Goal: Information Seeking & Learning: Learn about a topic

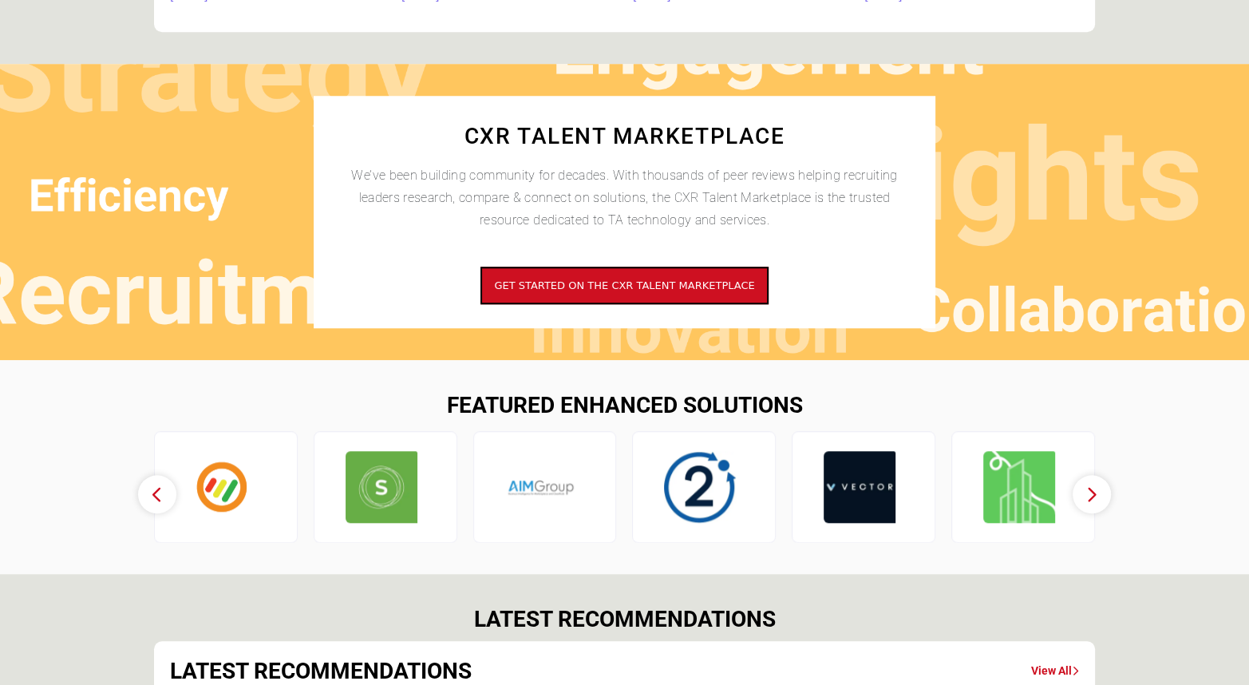
scroll to position [1417, 0]
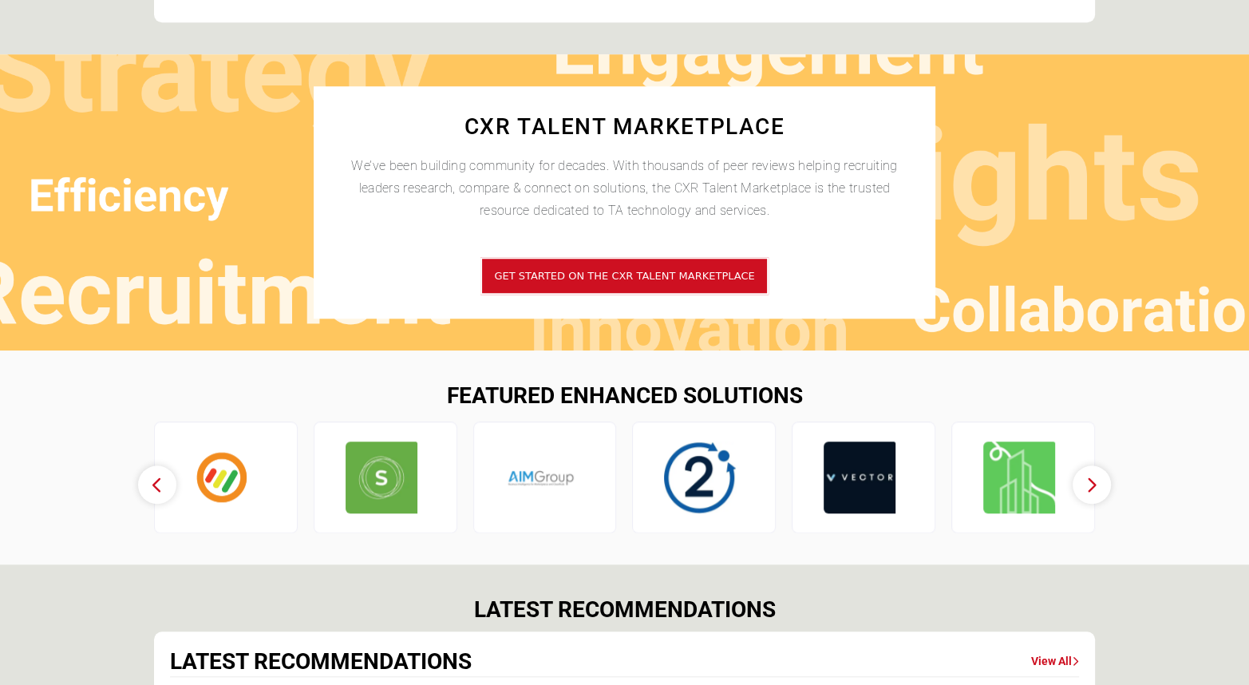
click at [620, 279] on span "Get started on the CXR Talent Marketplace" at bounding box center [624, 276] width 260 height 12
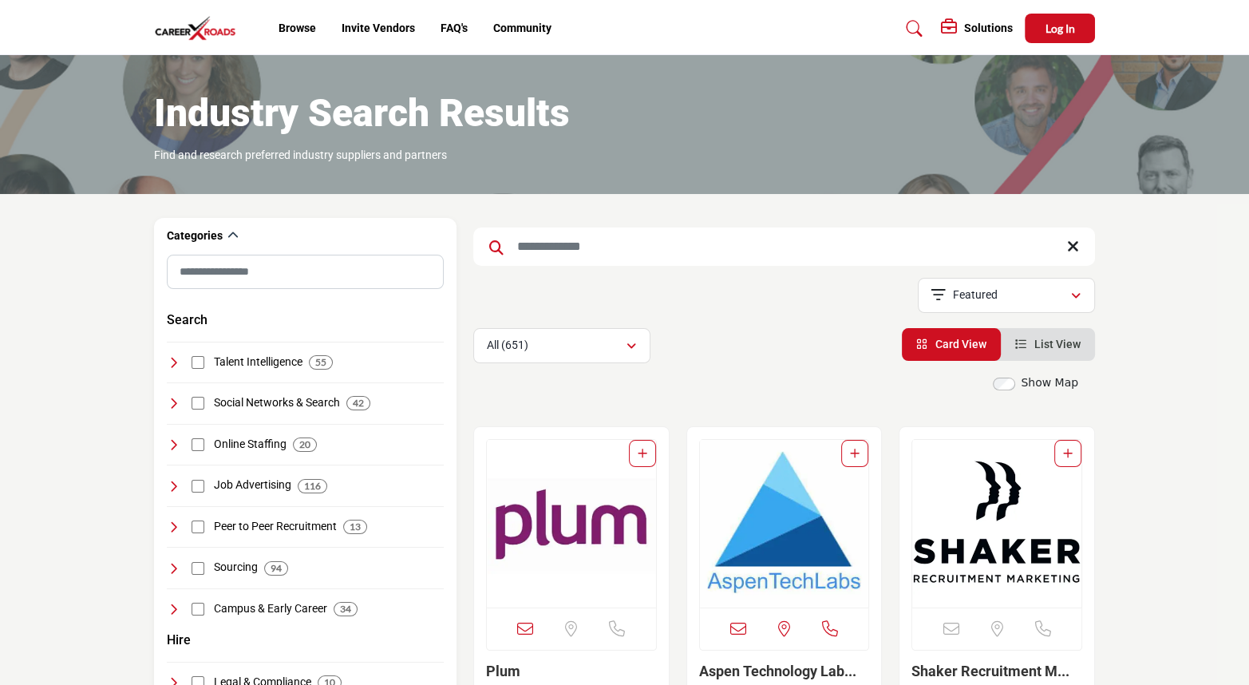
click at [966, 22] on h5 "Solutions" at bounding box center [988, 28] width 49 height 14
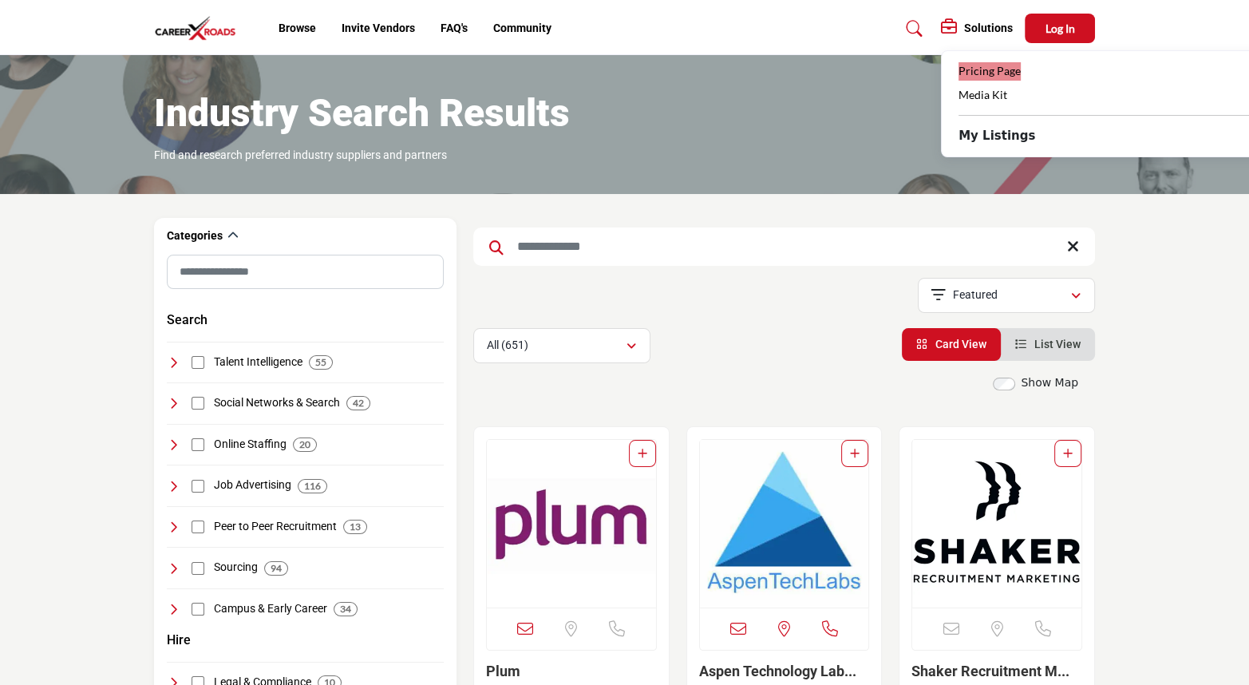
click at [978, 73] on span "Pricing Page" at bounding box center [990, 71] width 62 height 14
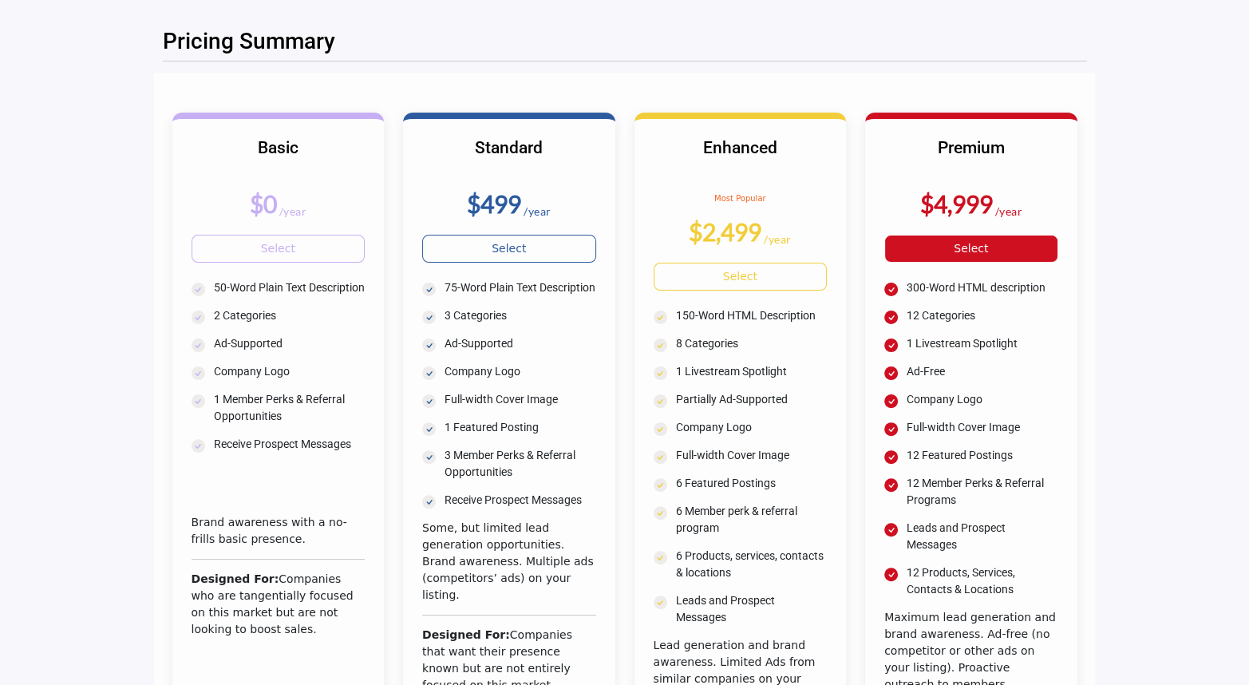
scroll to position [265, 0]
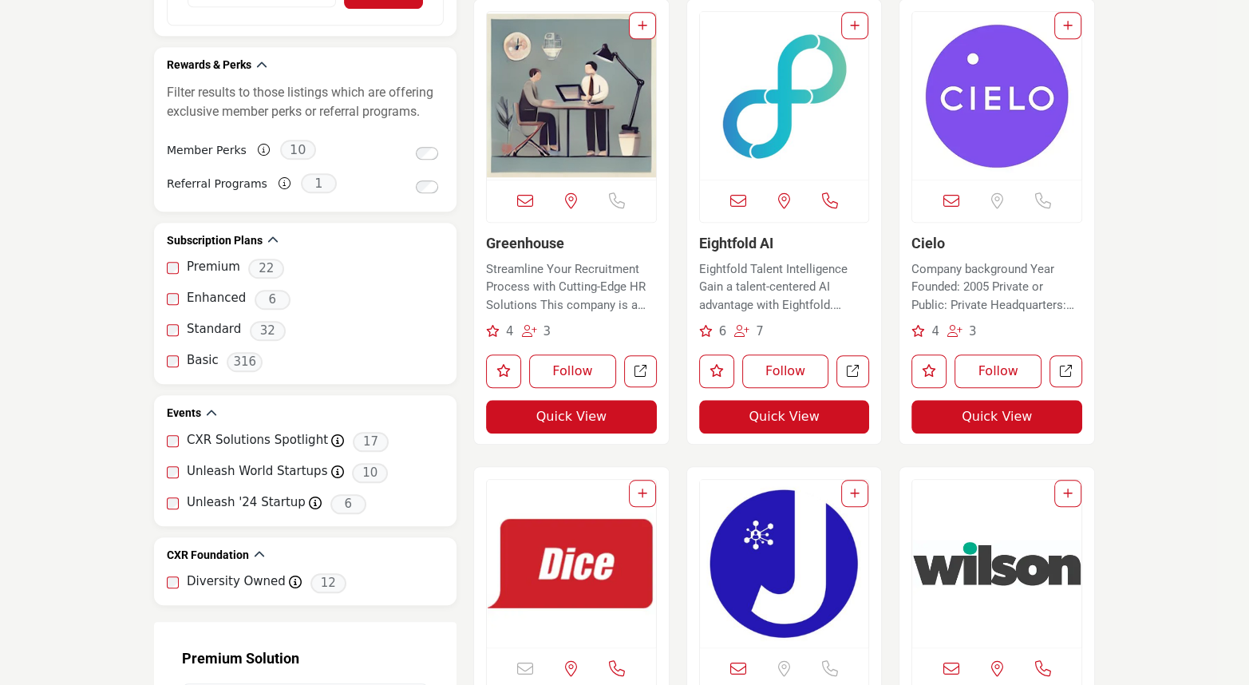
scroll to position [1366, 0]
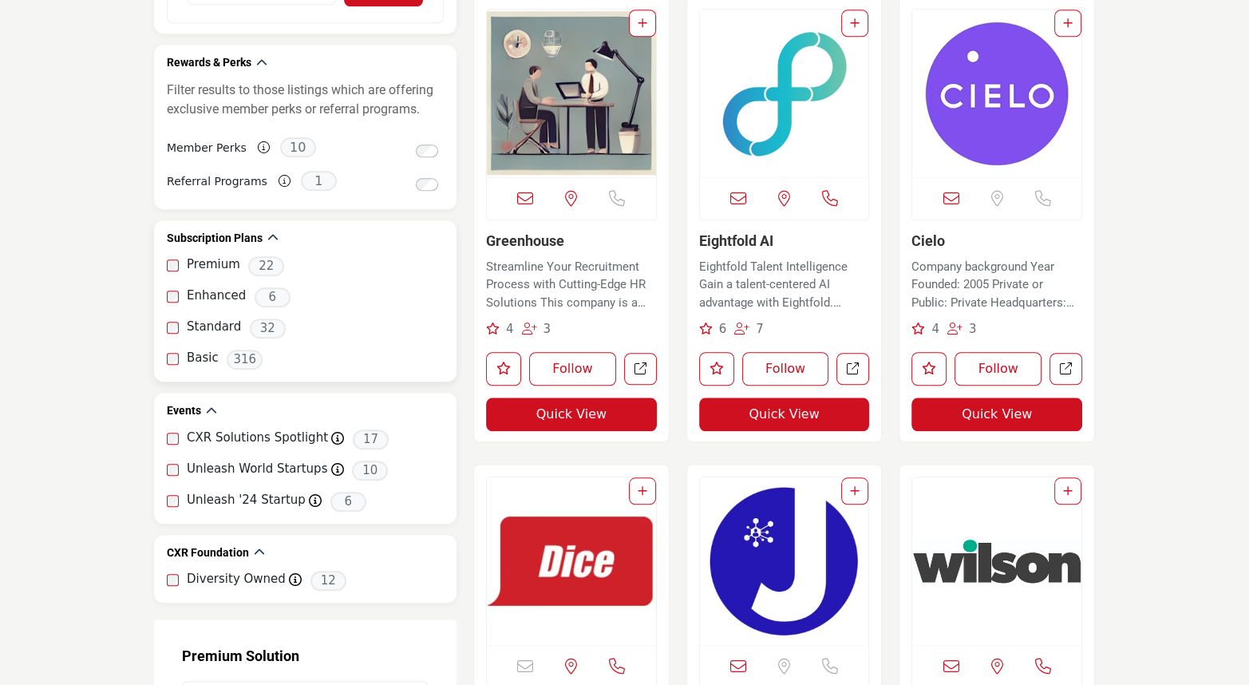
click at [215, 268] on label "Premium" at bounding box center [213, 264] width 53 height 18
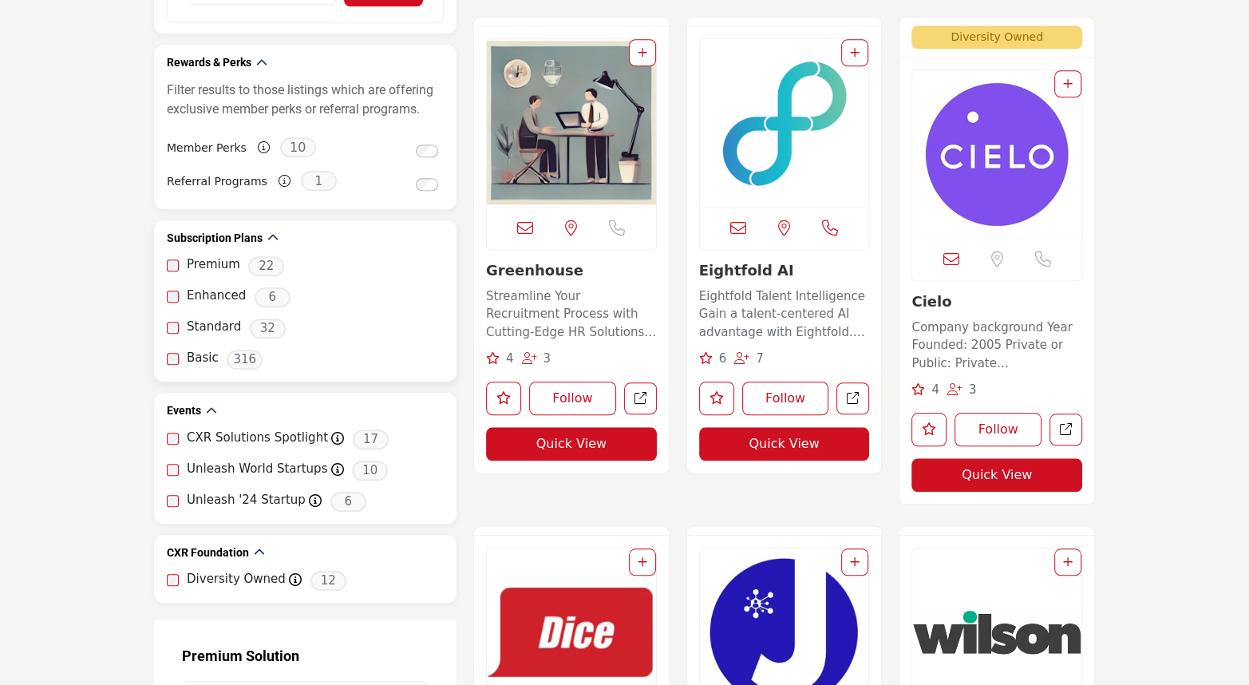
drag, startPoint x: 184, startPoint y: 262, endPoint x: 265, endPoint y: 263, distance: 81.4
click at [183, 262] on div "Premium 22" at bounding box center [305, 266] width 277 height 20
click at [265, 263] on span "22" at bounding box center [266, 266] width 36 height 20
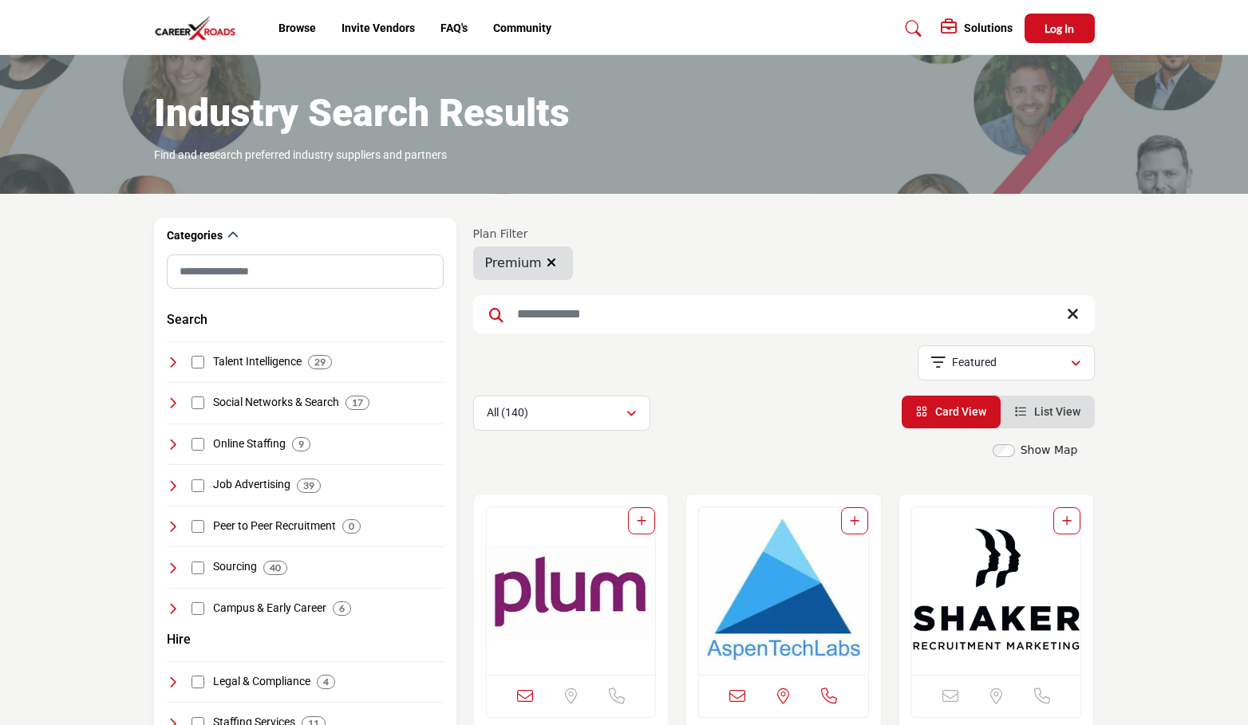
click at [555, 257] on button "button" at bounding box center [551, 263] width 19 height 21
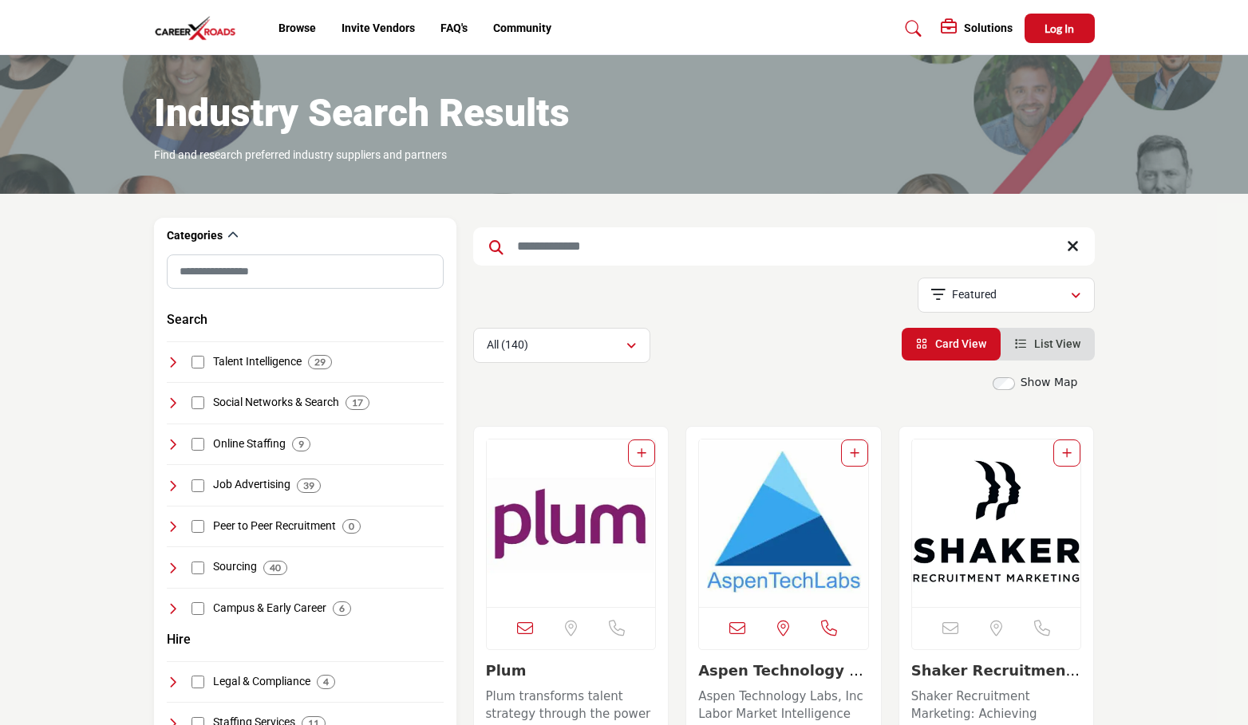
click at [550, 254] on input "Search Keyword" at bounding box center [784, 246] width 622 height 38
